Goal: Communication & Community: Participate in discussion

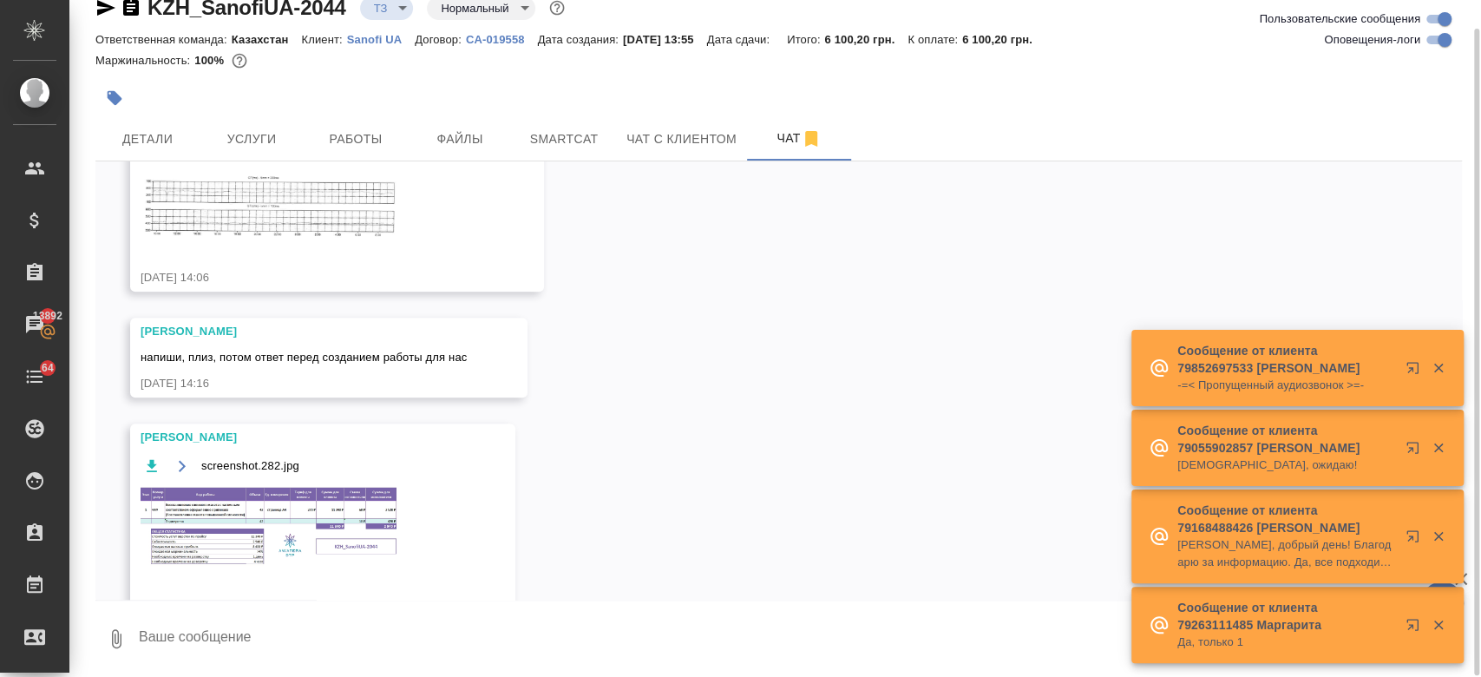
scroll to position [790, 0]
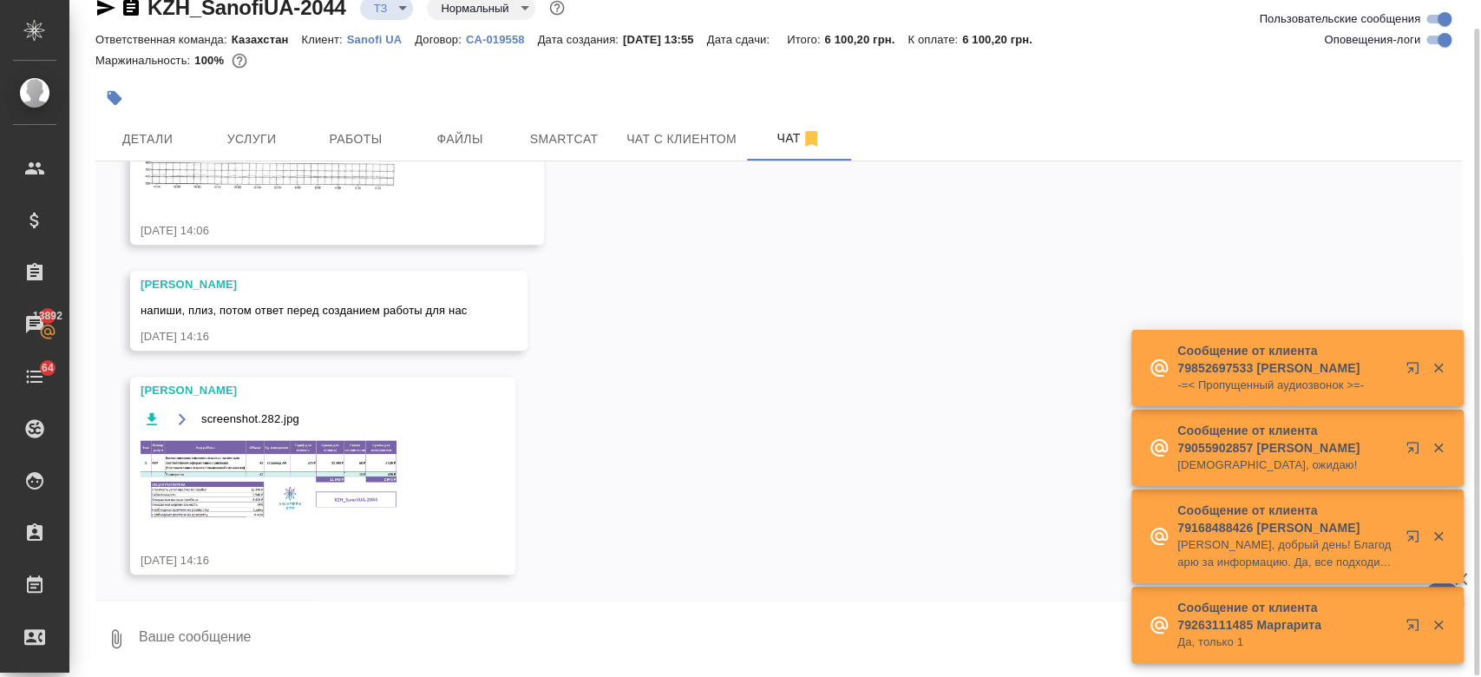
click at [284, 642] on textarea at bounding box center [799, 638] width 1324 height 59
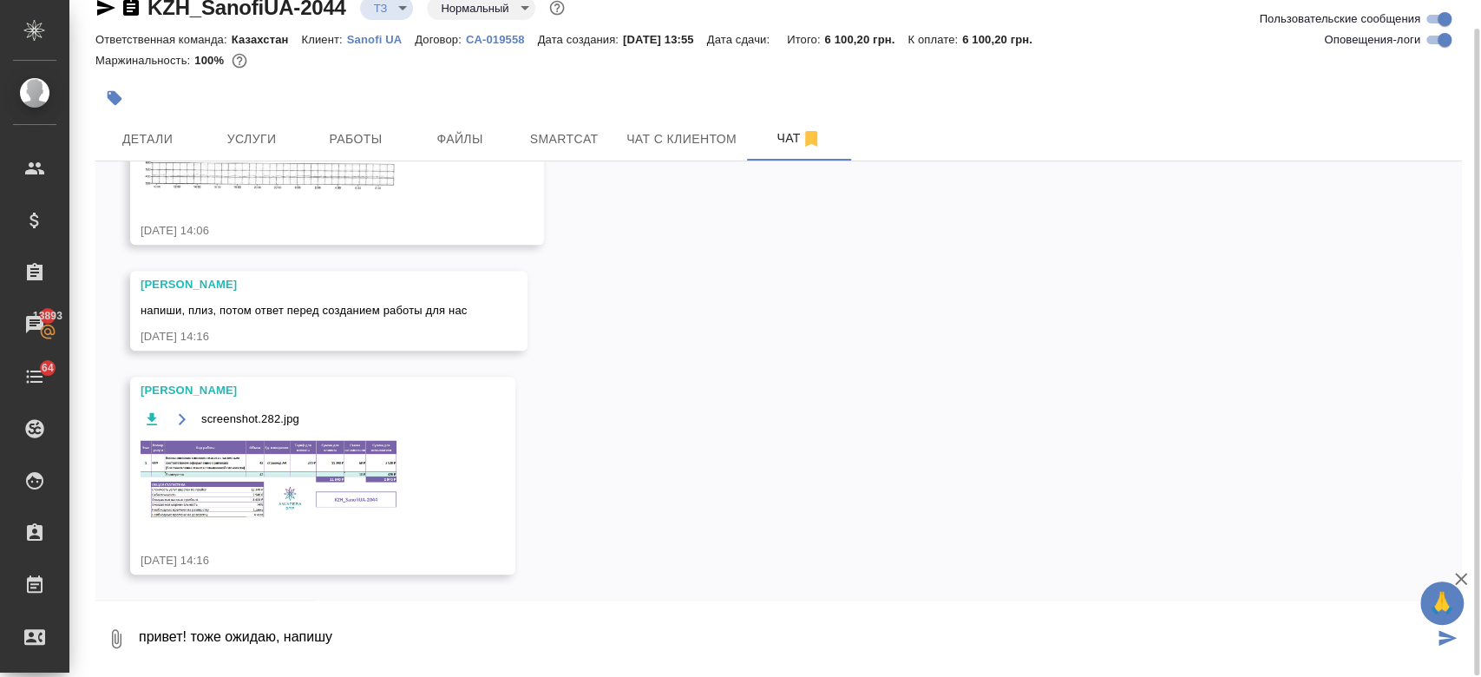
type textarea "привет! тоже ожидаю, напишу"
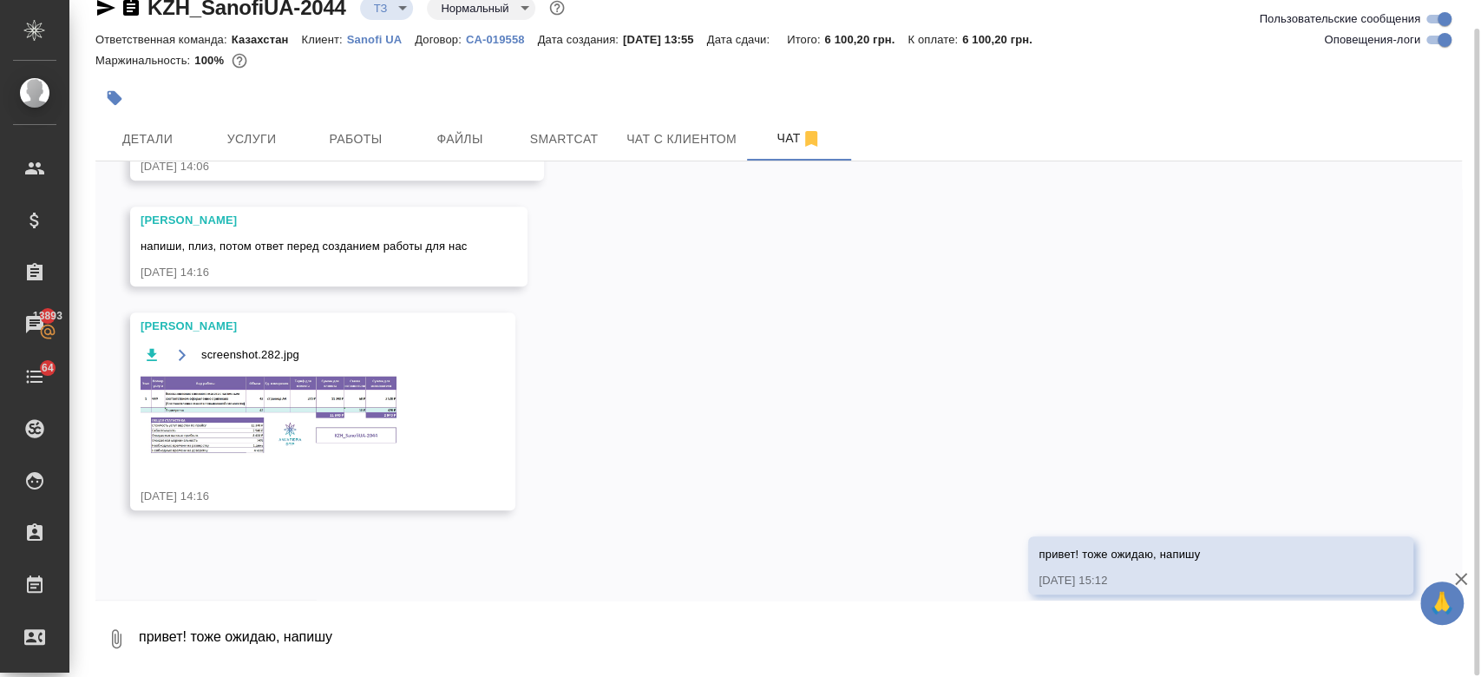
scroll to position [874, 0]
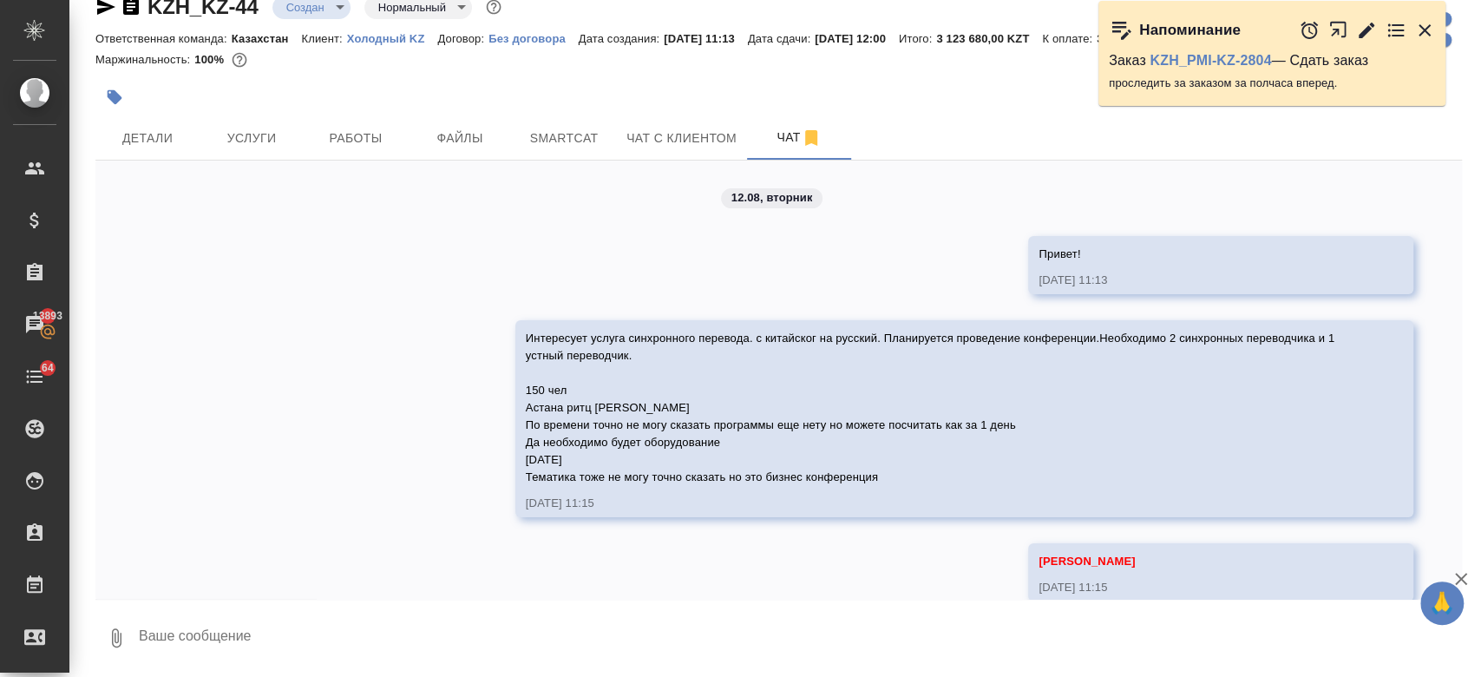
scroll to position [6079, 0]
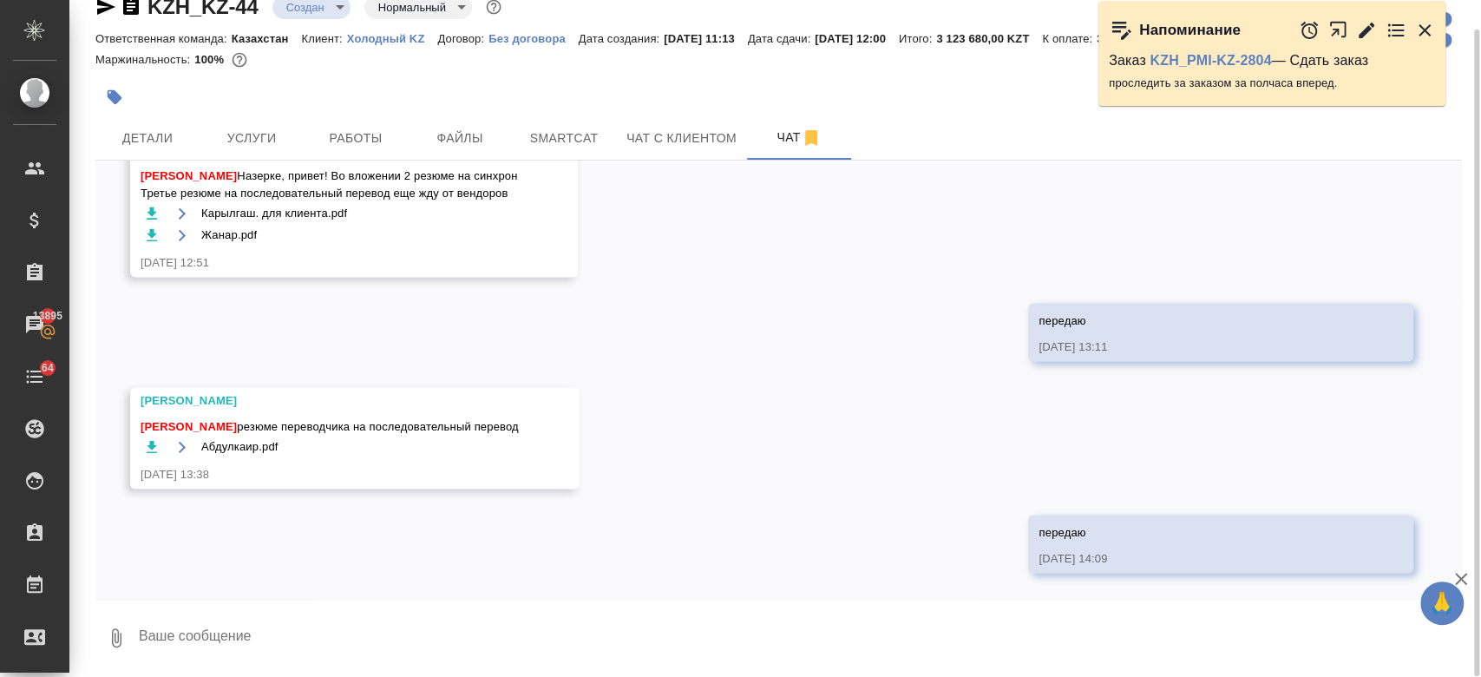
click at [605, 90] on div at bounding box center [550, 97] width 911 height 38
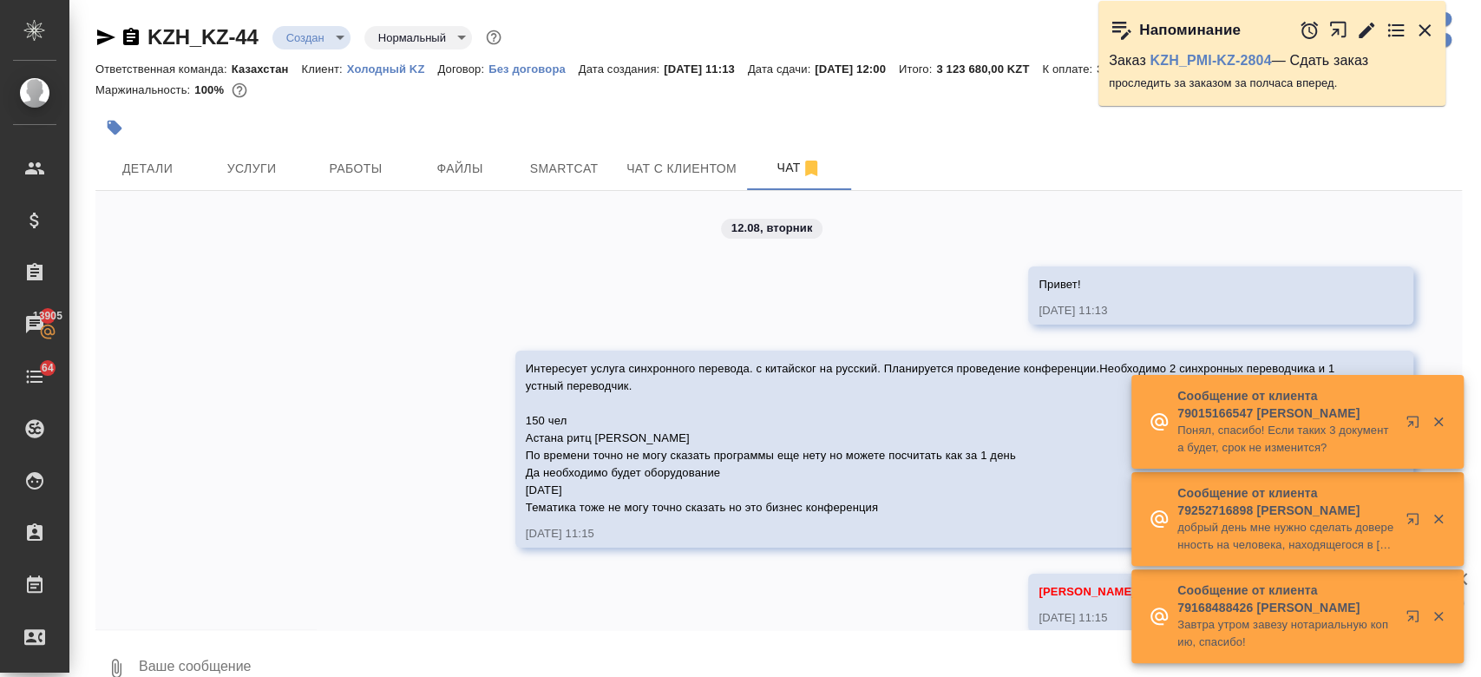
scroll to position [6079, 0]
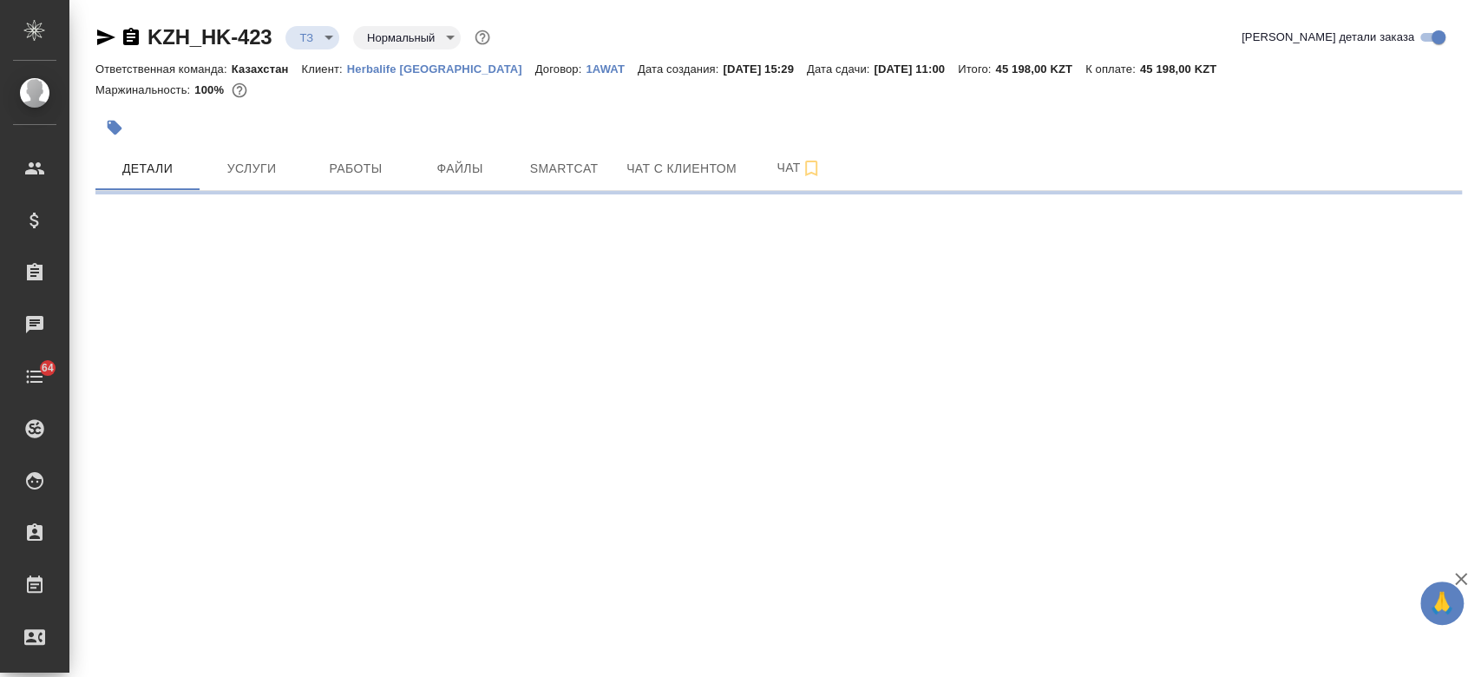
select select "RU"
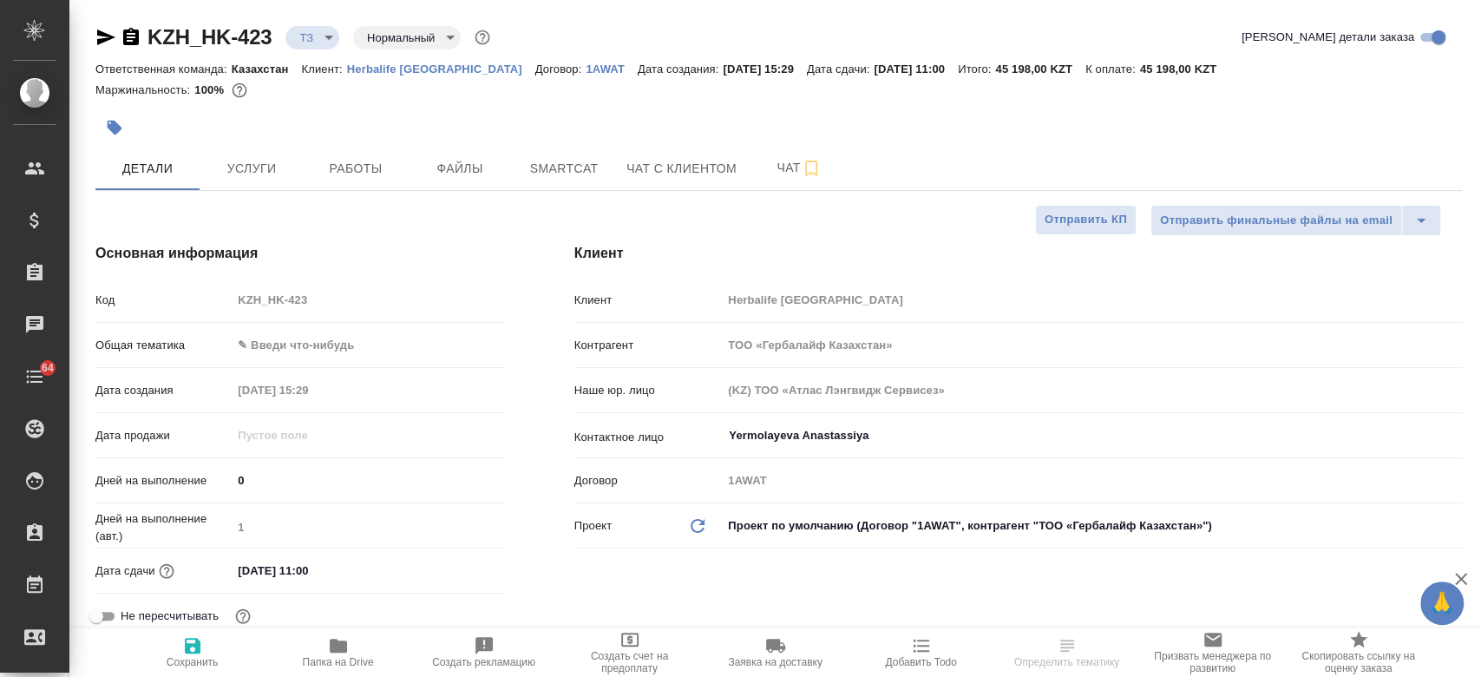
type textarea "x"
type input "[PERSON_NAME]"
click at [539, 101] on div at bounding box center [778, 102] width 1366 height 3
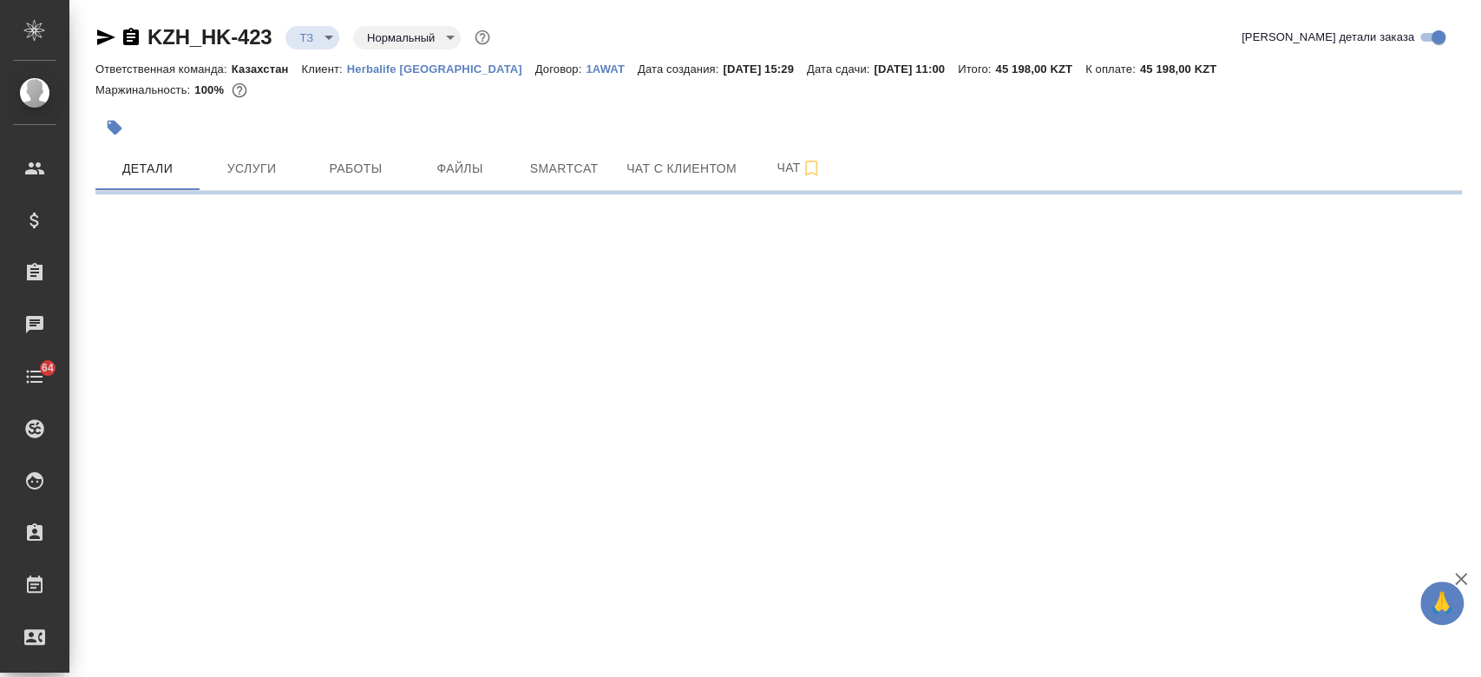
select select "RU"
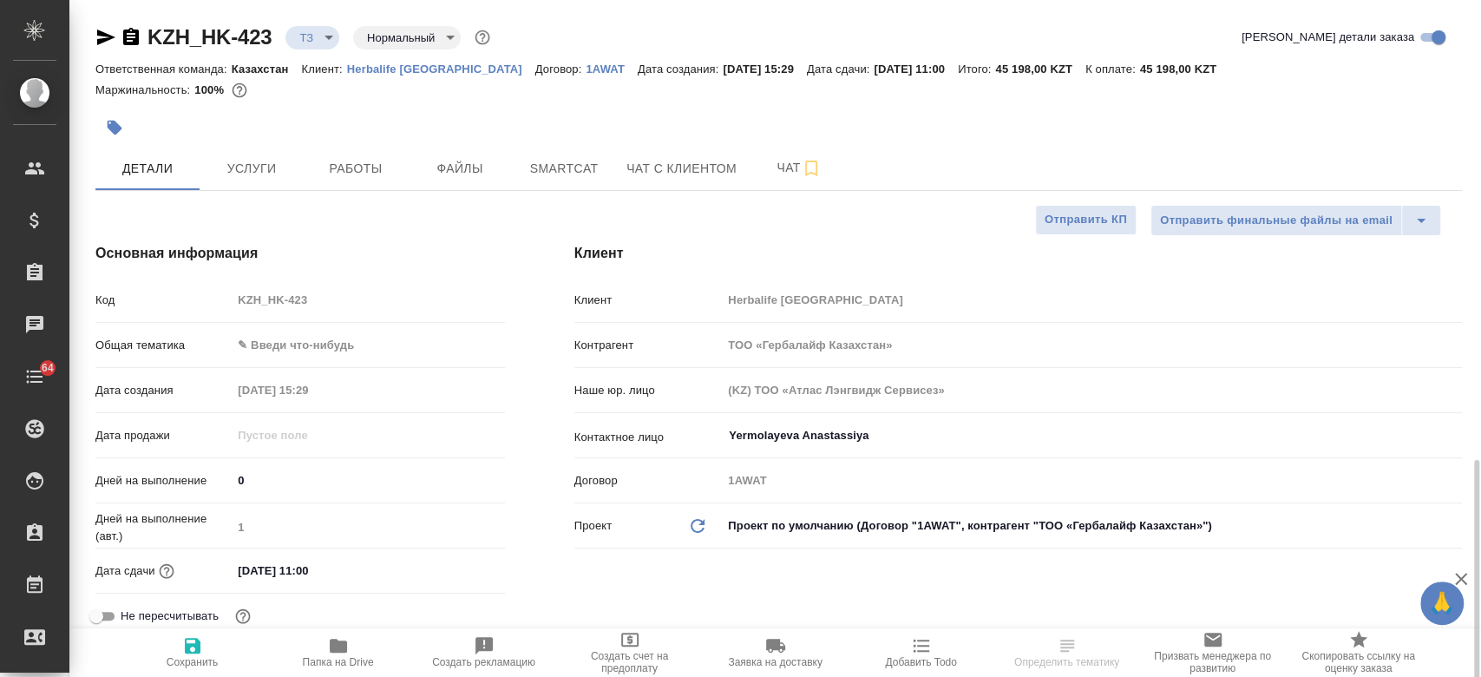
type textarea "x"
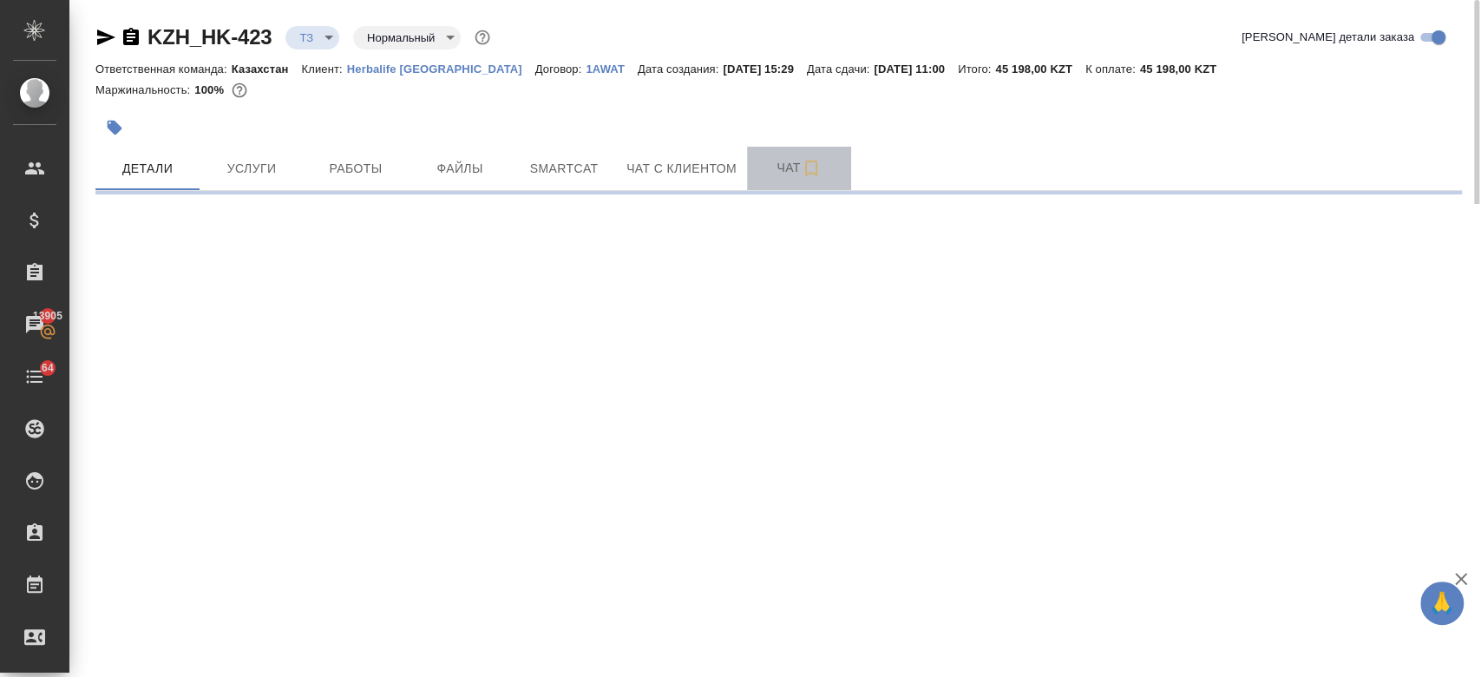
click at [781, 172] on span "Чат" at bounding box center [798, 168] width 83 height 22
select select "RU"
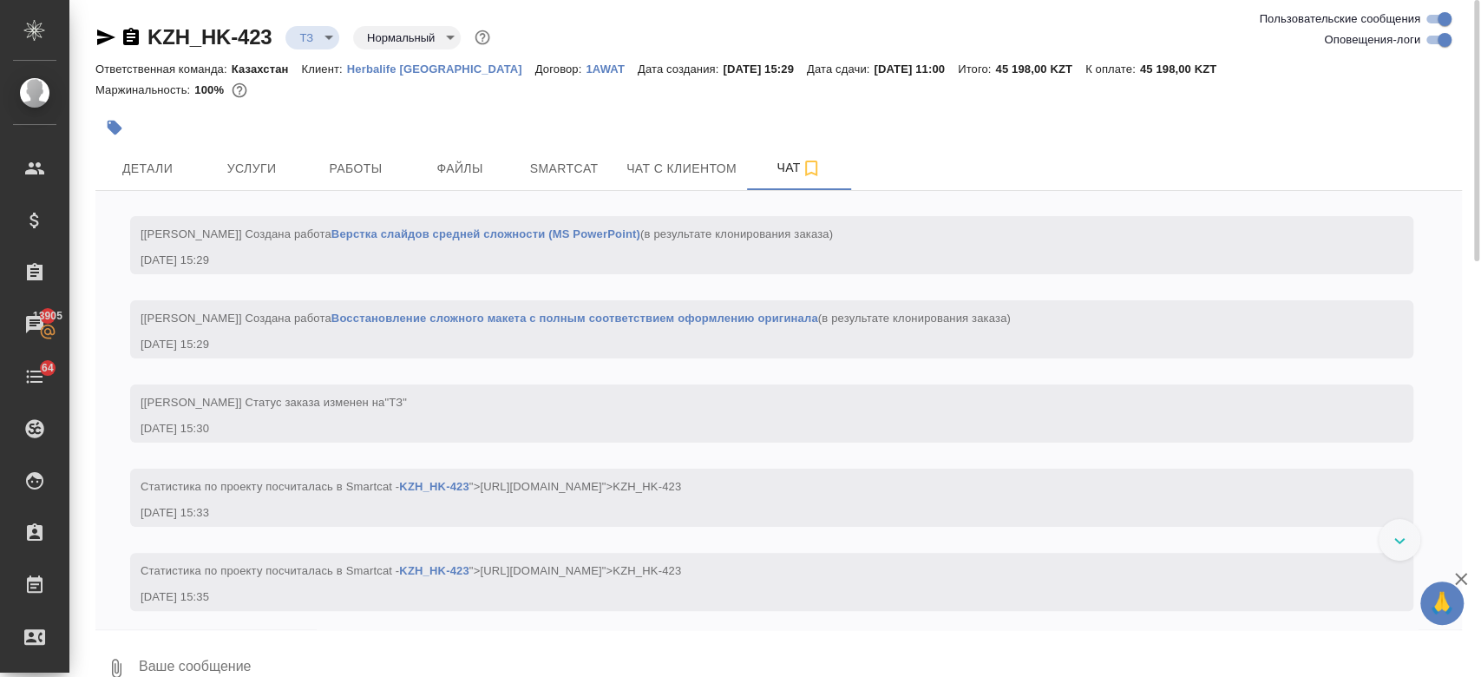
scroll to position [226, 0]
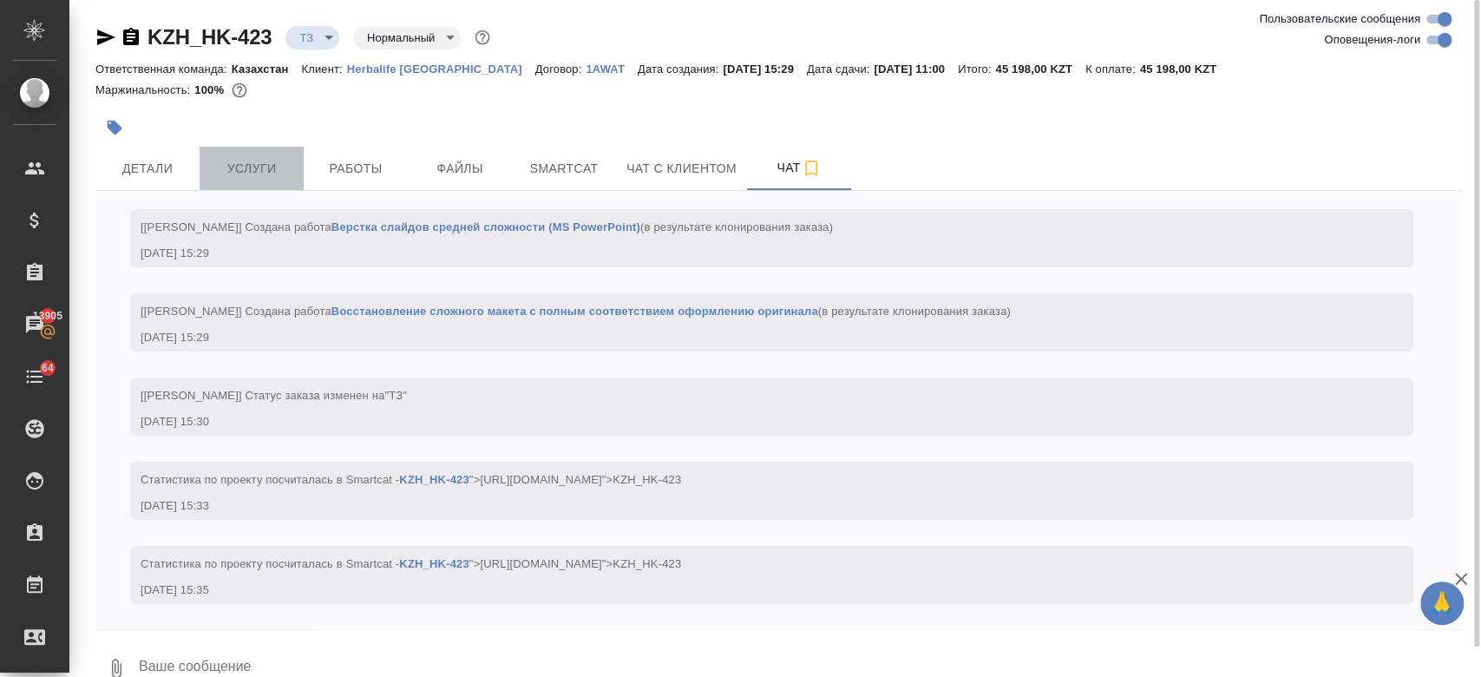
click at [250, 187] on button "Услуги" at bounding box center [251, 168] width 104 height 43
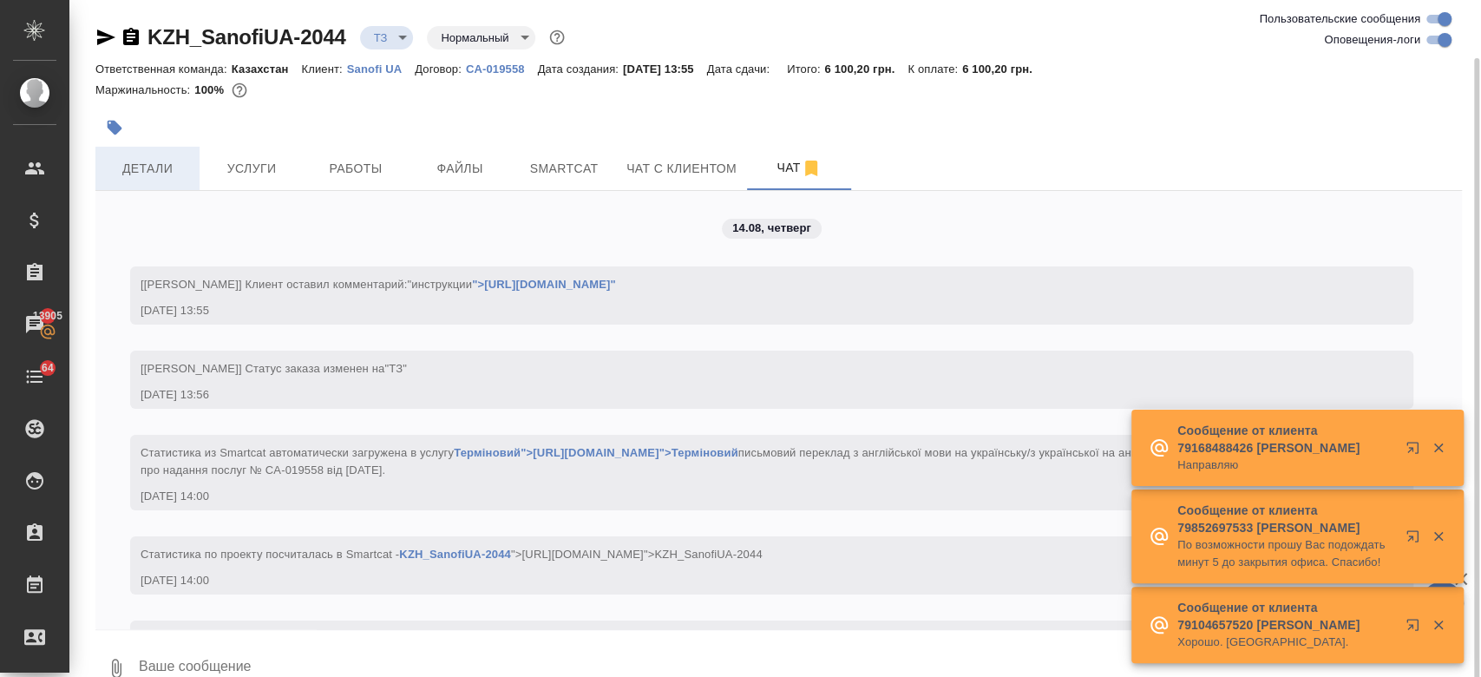
scroll to position [874, 0]
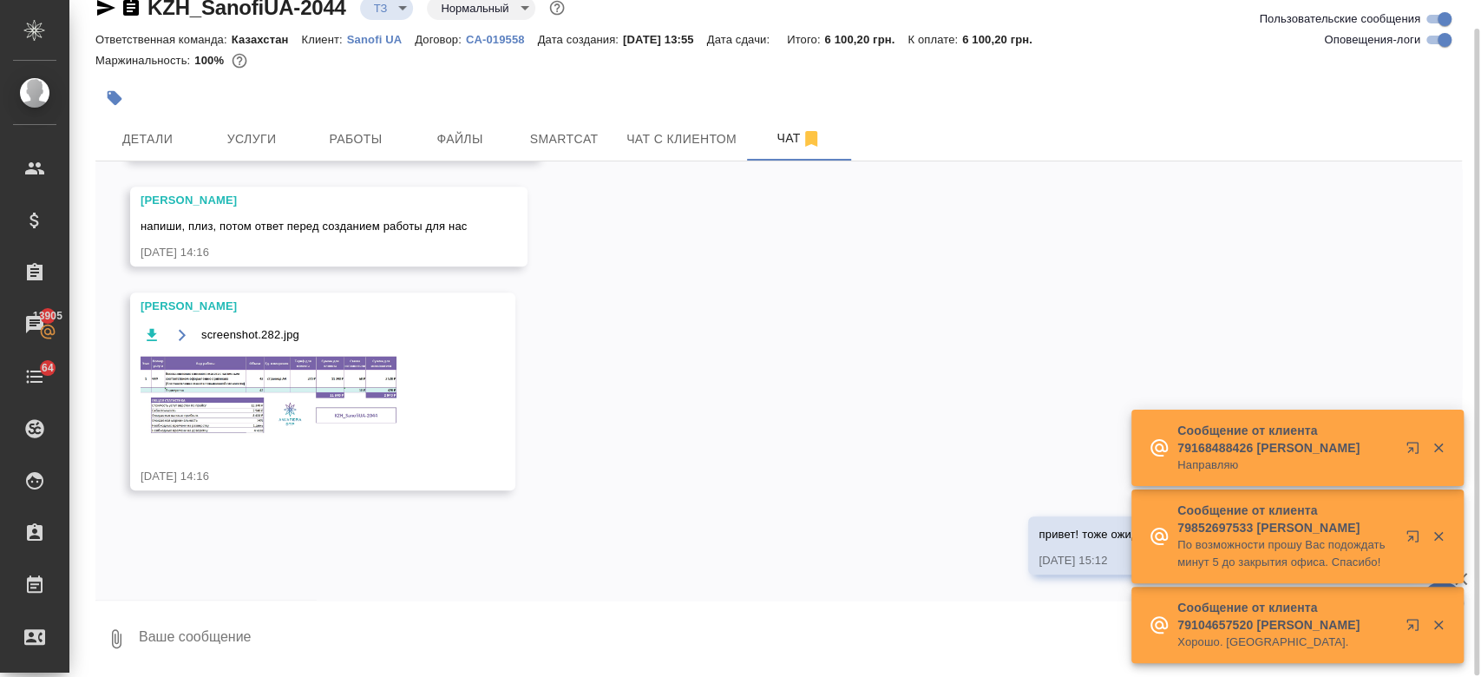
click at [324, 87] on div at bounding box center [550, 98] width 911 height 38
